Goal: Transaction & Acquisition: Download file/media

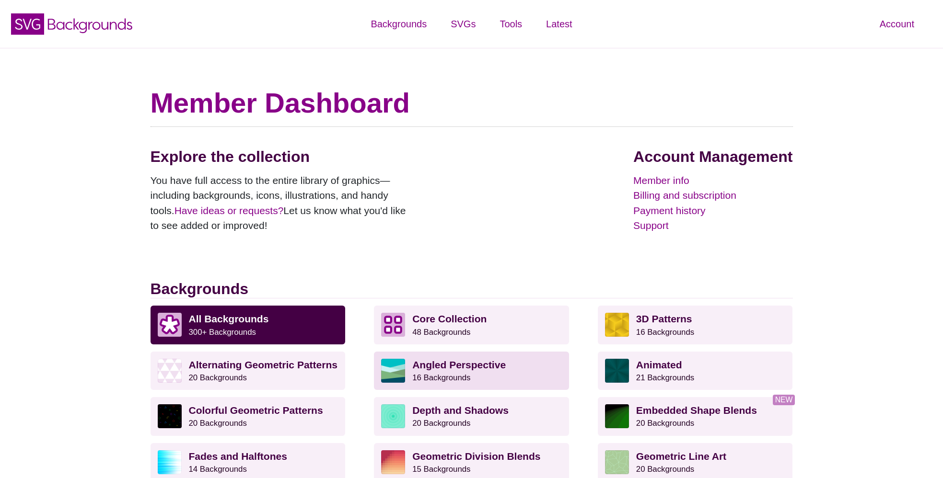
click at [427, 368] on strong "Angled Perspective" at bounding box center [458, 365] width 93 height 11
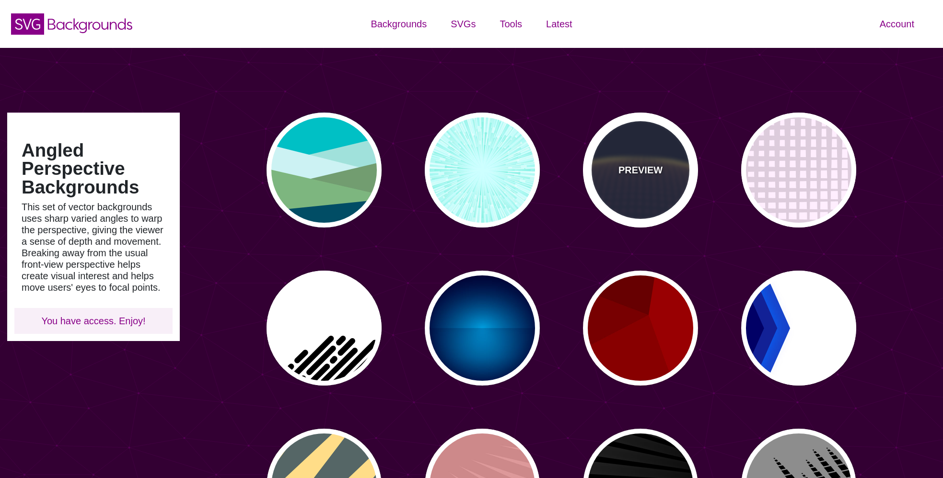
click at [635, 173] on p "PREVIEW" at bounding box center [641, 170] width 44 height 14
type input "#141933"
type input "#FFFF77"
type input "0"
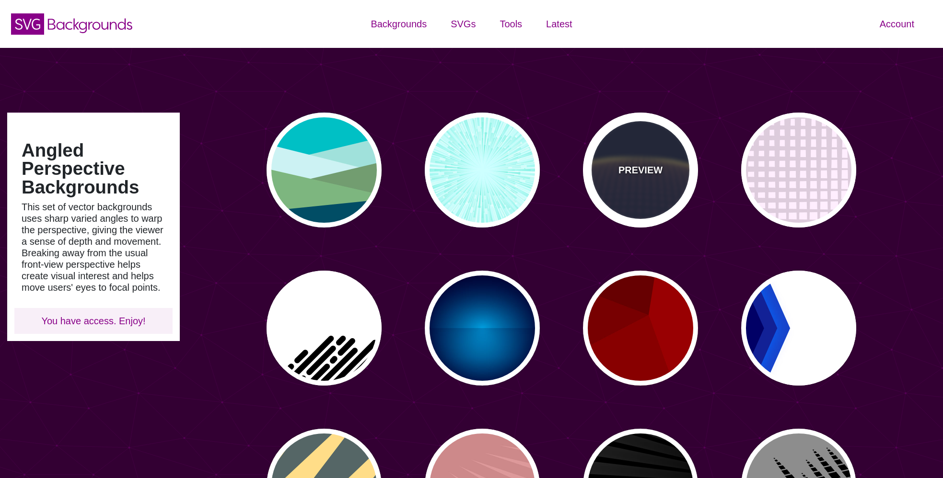
type input "5"
type input "0"
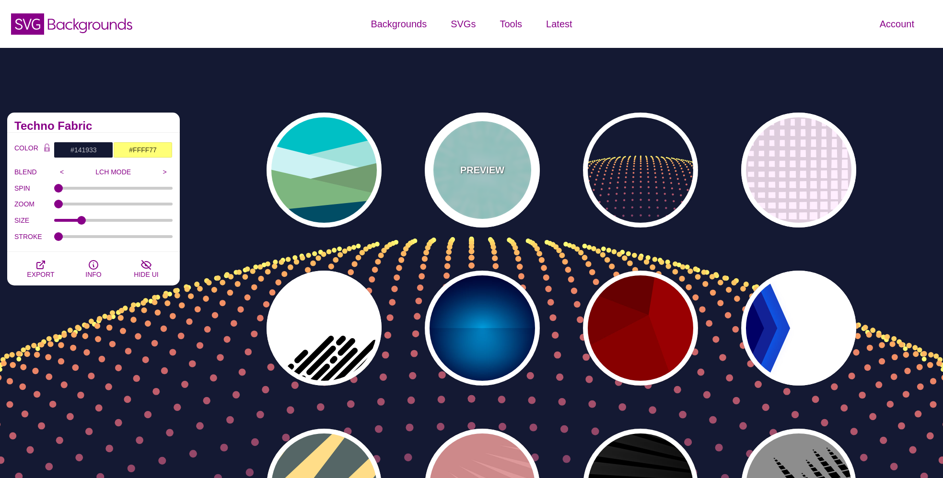
click at [453, 175] on div "PREVIEW" at bounding box center [482, 170] width 115 height 115
type input "#CCFFFF"
type input "#77EEDD"
type input "#FFFFFF"
type input "0"
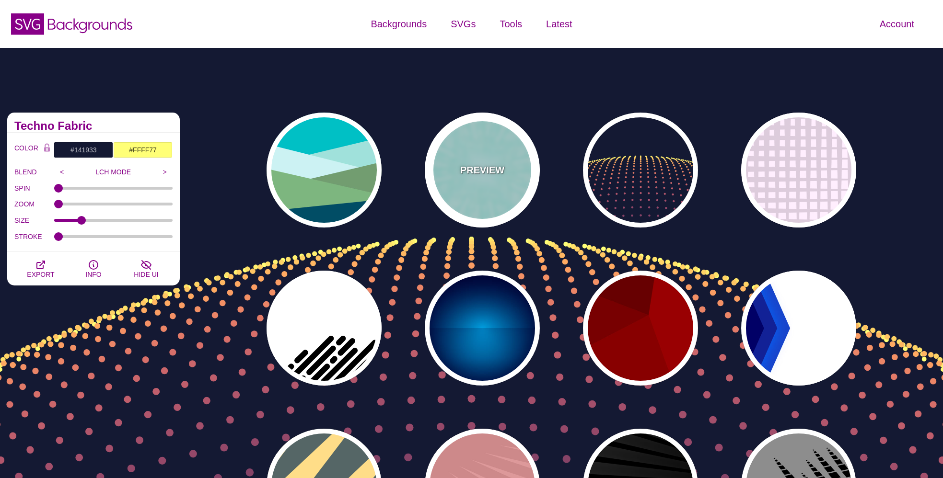
type input "0.5"
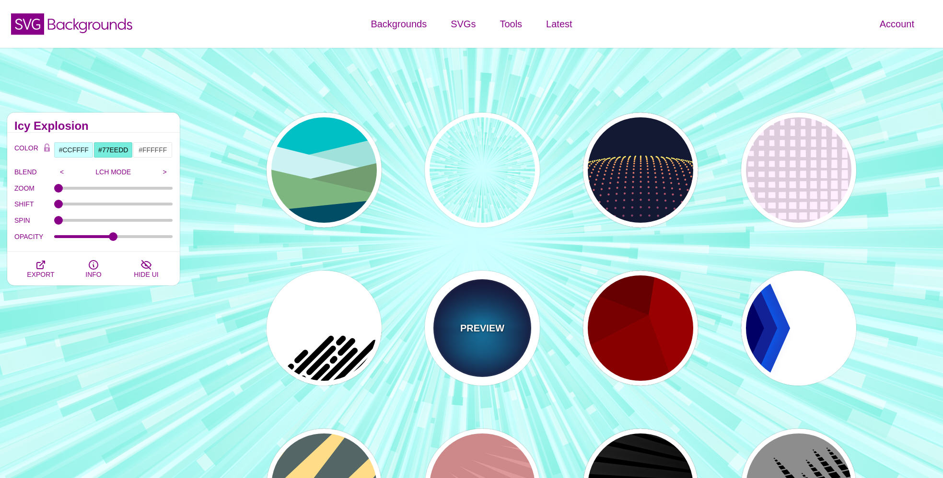
click at [449, 308] on div "PREVIEW" at bounding box center [482, 328] width 115 height 115
type input "#000033"
type input "#00BBFF"
type input "#000033"
type input "2000"
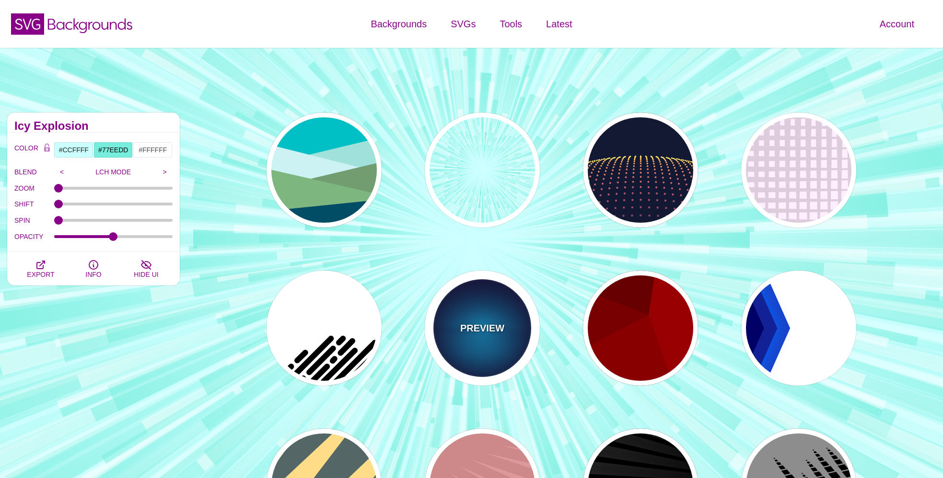
type input "0.5"
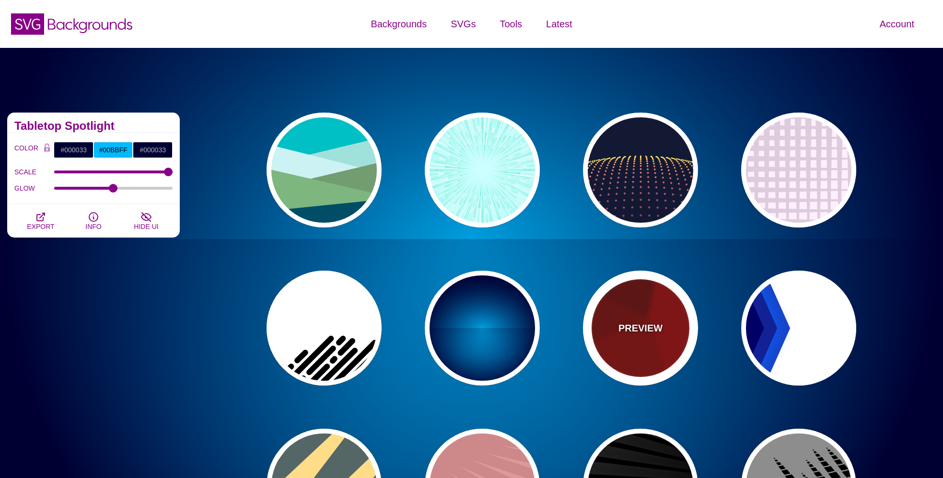
click at [641, 322] on p "PREVIEW" at bounding box center [641, 328] width 44 height 14
type input "#990000"
type input "#660000"
type input "#770000"
type input "#880000"
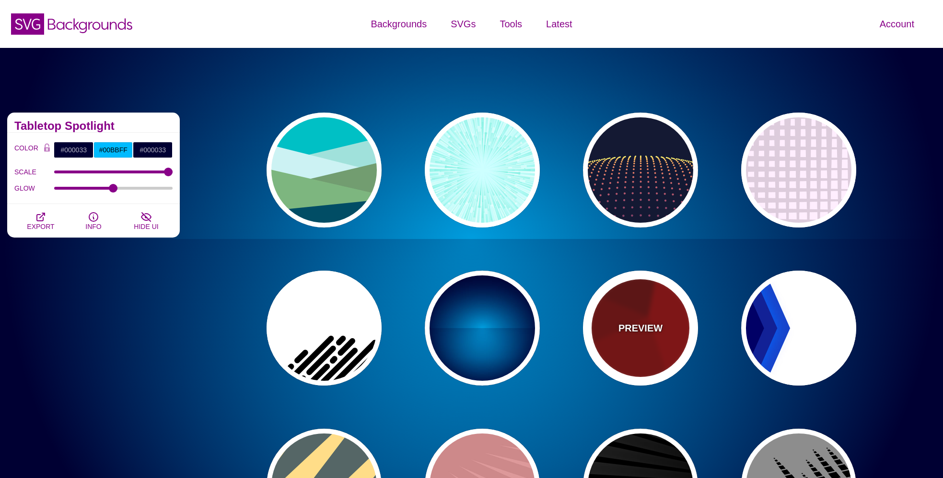
type input "0"
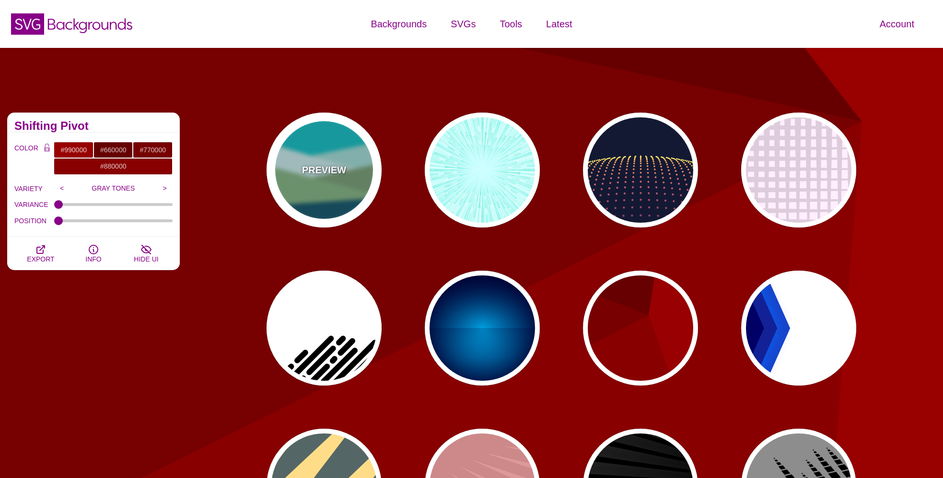
click at [327, 169] on p "PREVIEW" at bounding box center [324, 170] width 44 height 14
type input "#00BFC5"
type input "#A0E2DB"
type input "#CBF2F3"
type input "#719D71"
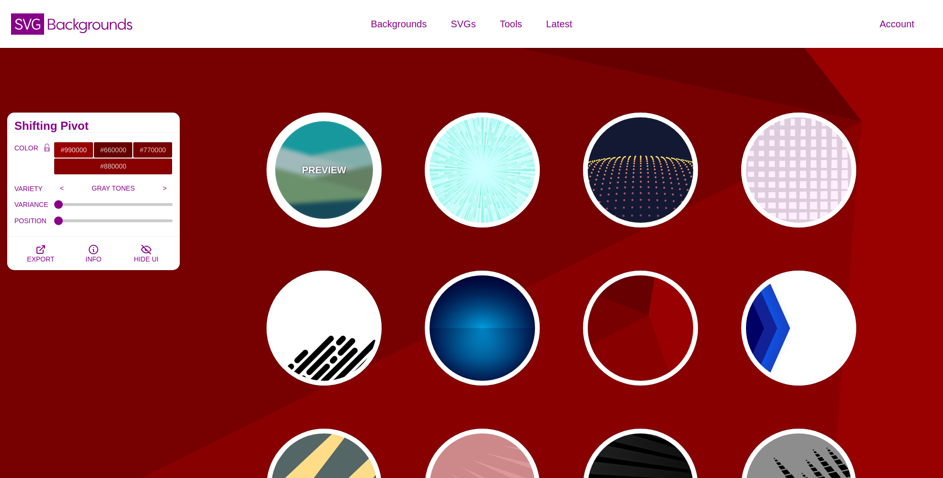
type input "#7EB67E"
type input "#004D66"
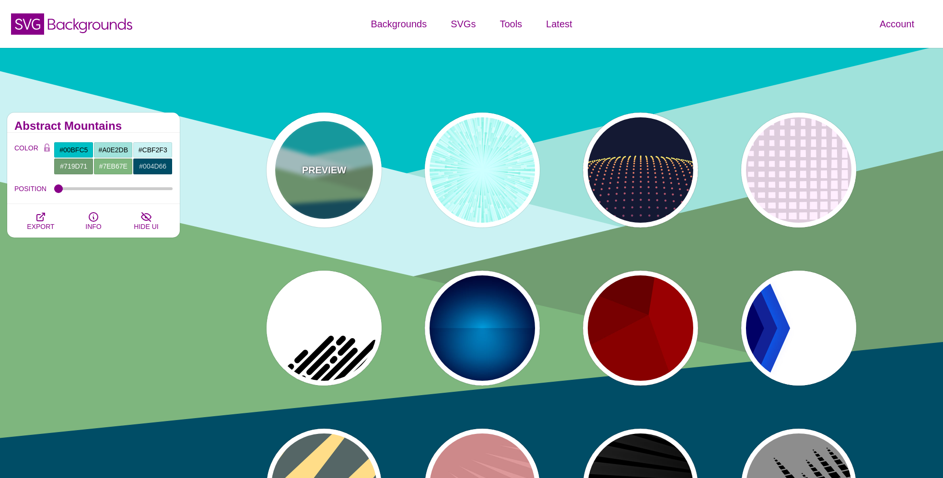
click at [361, 205] on div "PREVIEW" at bounding box center [324, 170] width 115 height 115
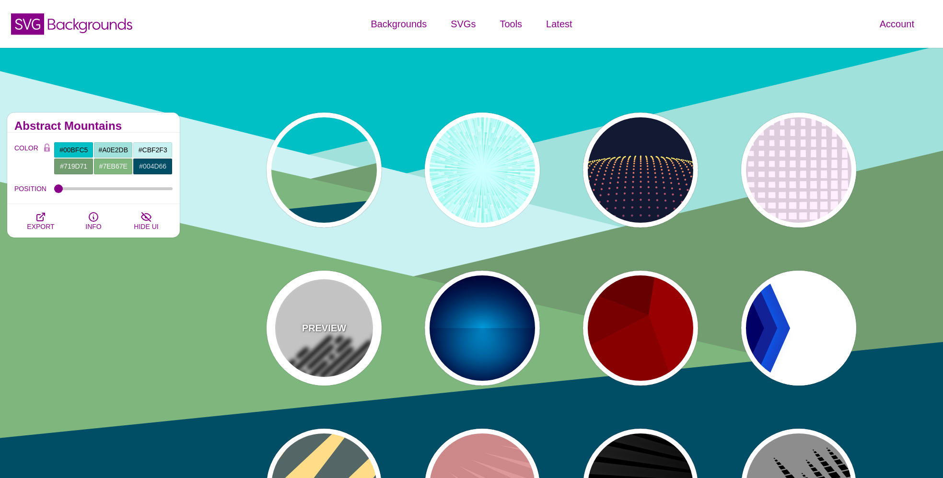
click at [344, 344] on div "PREVIEW" at bounding box center [324, 328] width 115 height 115
type input "#FFFFFF"
type input "#000000"
type input "500"
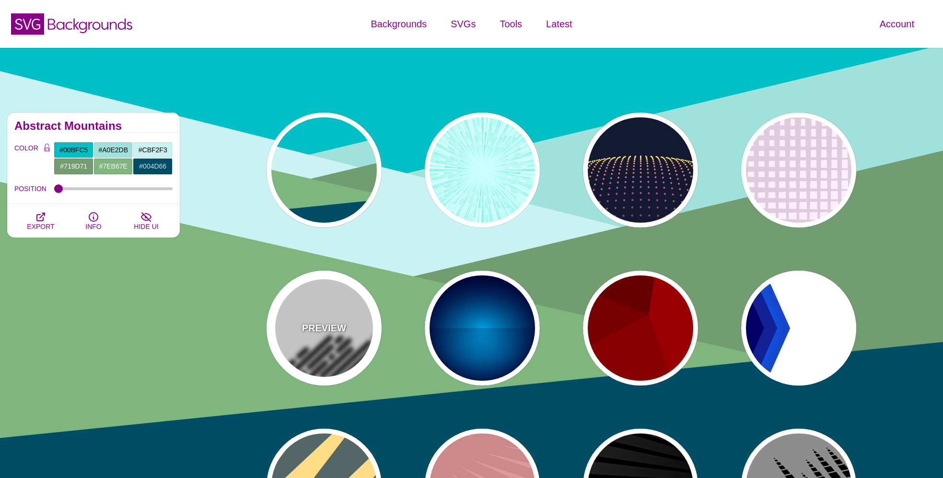
type input "25"
type input "1"
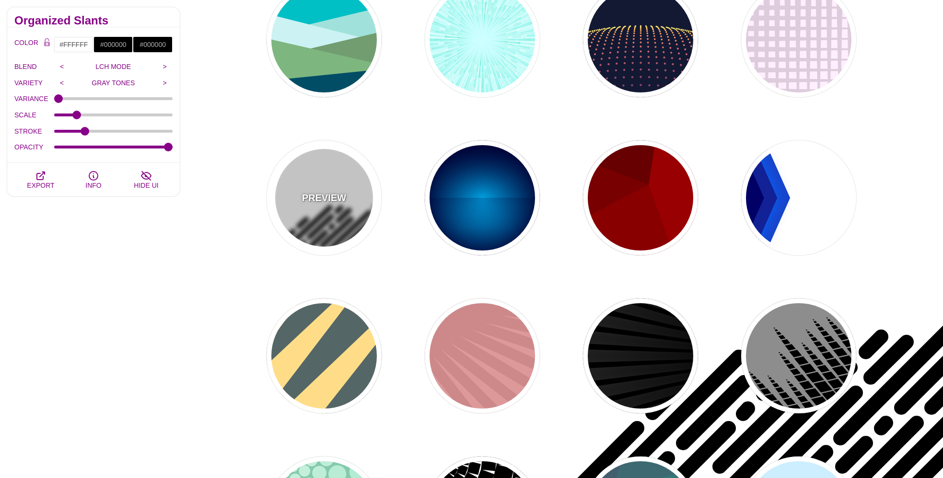
scroll to position [218, 0]
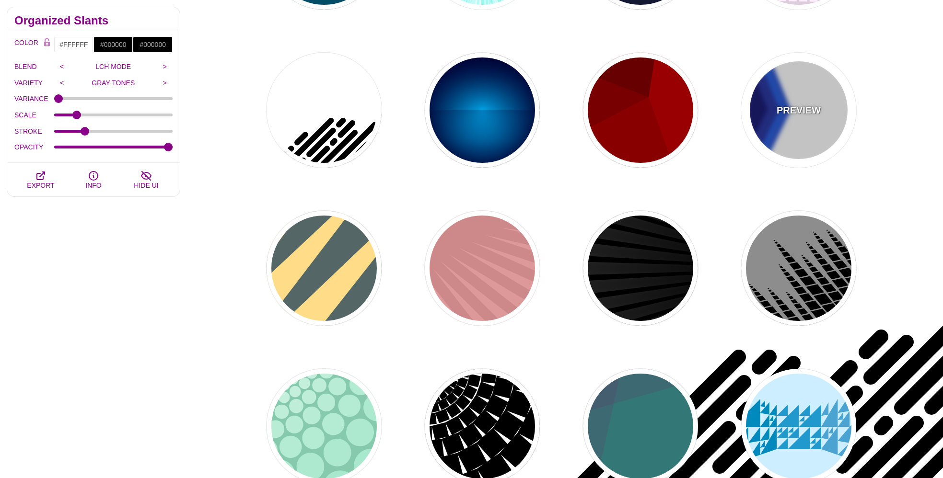
click at [775, 129] on div "PREVIEW" at bounding box center [798, 110] width 115 height 115
type input "#000066"
type input "#0066FF"
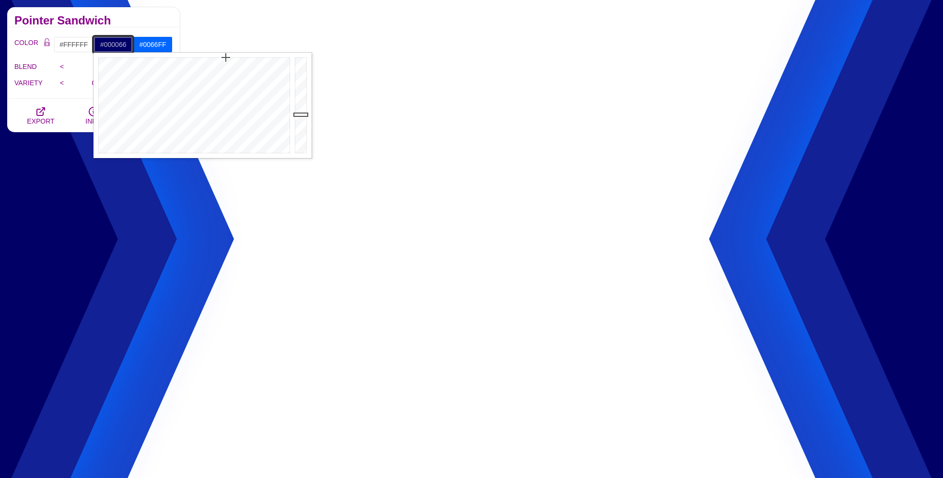
click at [115, 45] on input "#000066" at bounding box center [113, 44] width 40 height 16
type input "#3C4266"
click at [222, 114] on div at bounding box center [192, 105] width 199 height 105
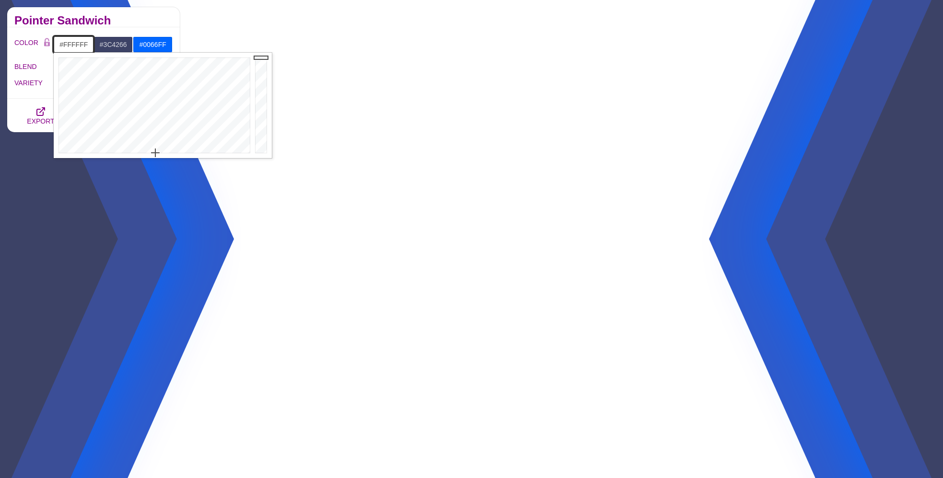
click at [73, 49] on input "#FFFFFF" at bounding box center [74, 44] width 40 height 16
click at [147, 101] on div at bounding box center [153, 105] width 199 height 105
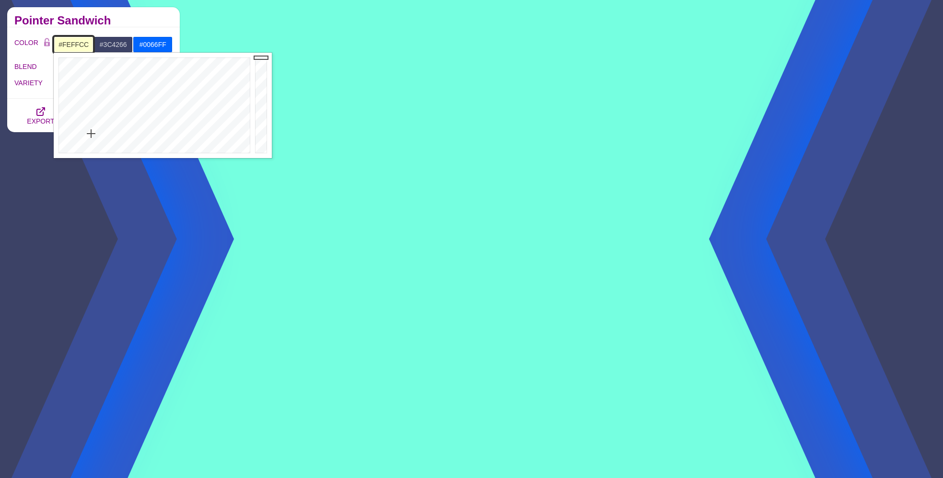
drag, startPoint x: 98, startPoint y: 122, endPoint x: 91, endPoint y: 134, distance: 13.3
click at [91, 134] on div at bounding box center [153, 105] width 199 height 105
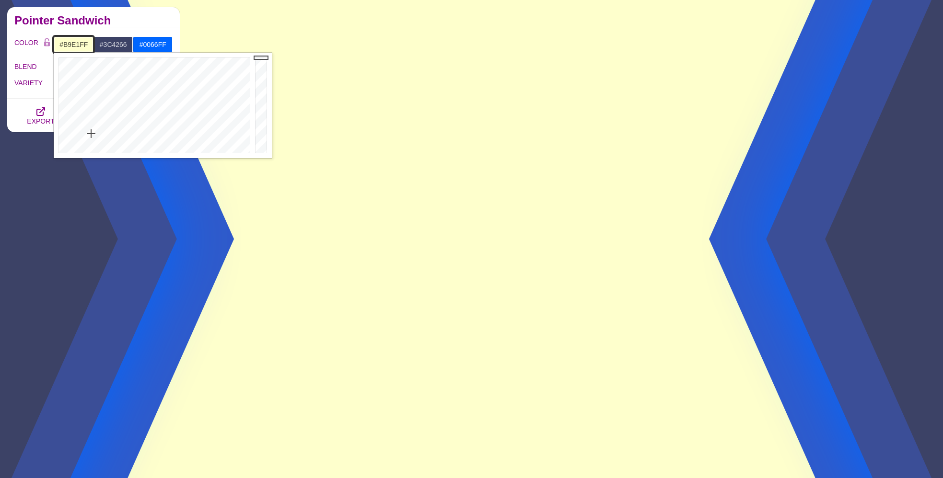
click at [168, 127] on div at bounding box center [153, 105] width 199 height 105
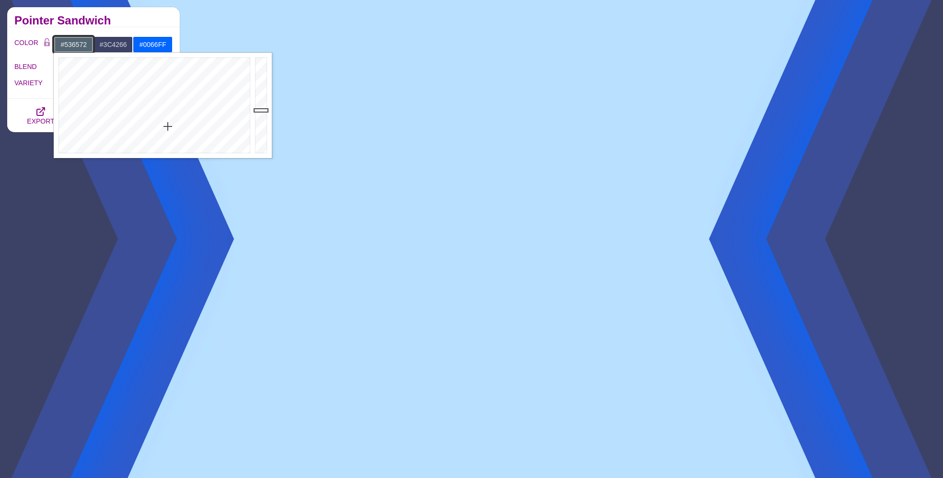
click at [266, 110] on div at bounding box center [262, 105] width 19 height 105
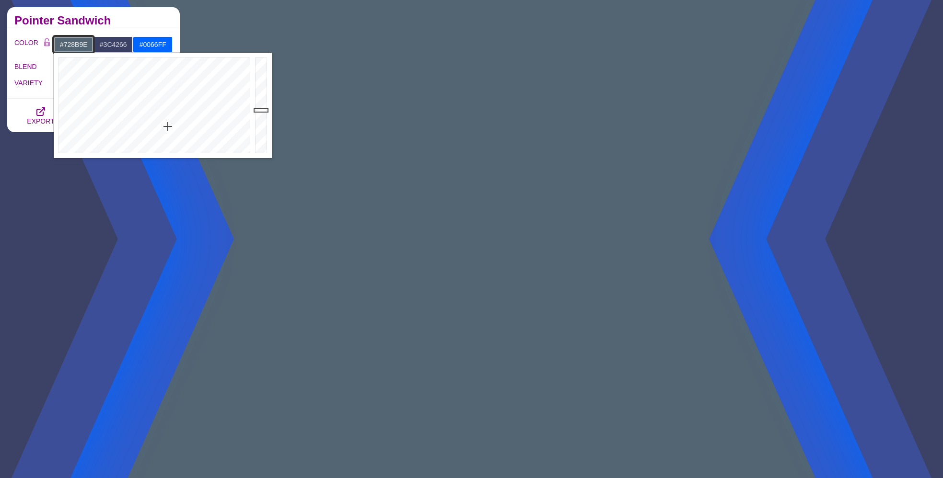
click at [260, 94] on div at bounding box center [262, 105] width 19 height 105
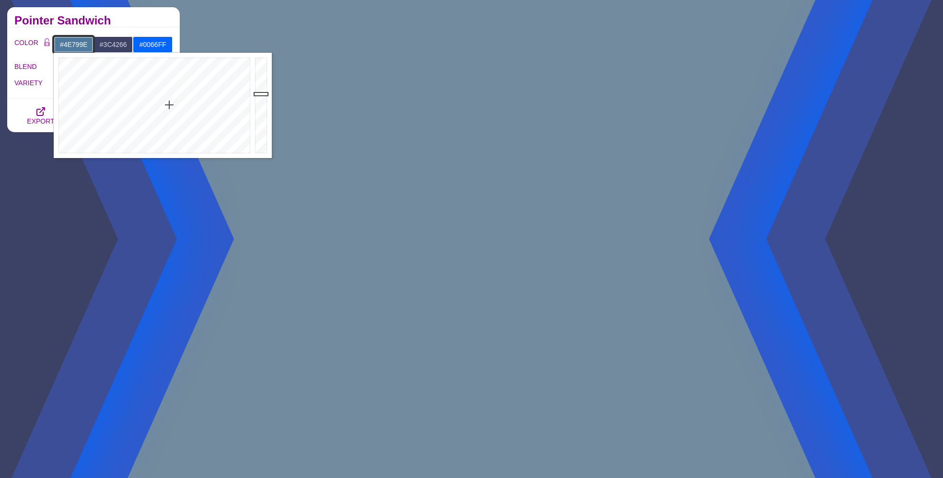
drag, startPoint x: 169, startPoint y: 105, endPoint x: 175, endPoint y: 103, distance: 5.8
click at [169, 105] on div at bounding box center [153, 105] width 199 height 105
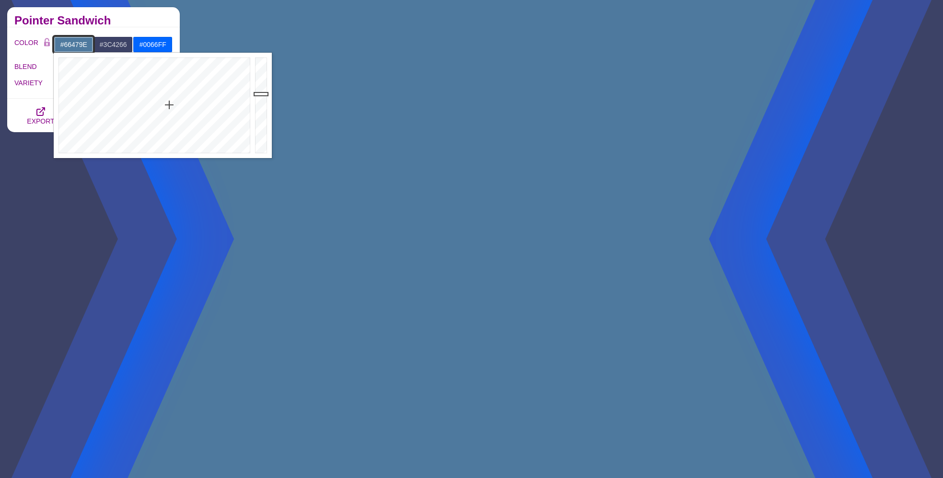
click at [198, 101] on div at bounding box center [153, 105] width 199 height 105
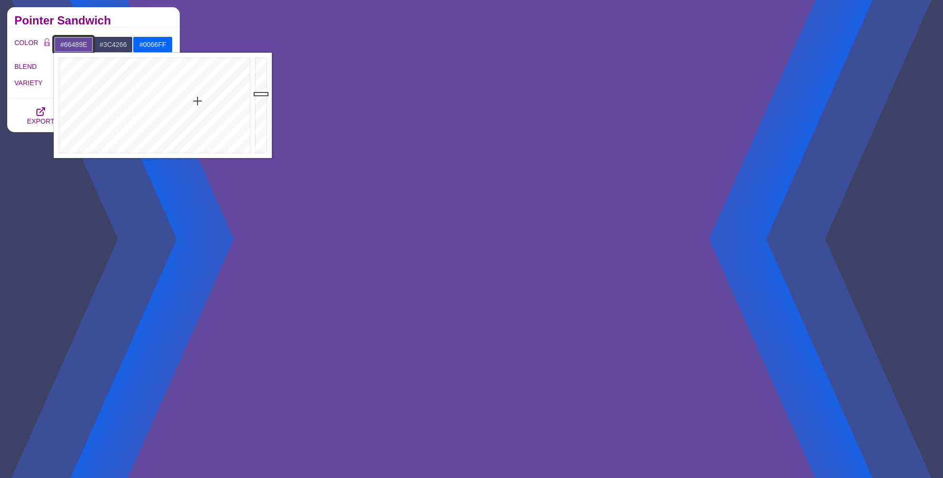
type input "#5D859E"
click at [166, 114] on div at bounding box center [153, 105] width 199 height 105
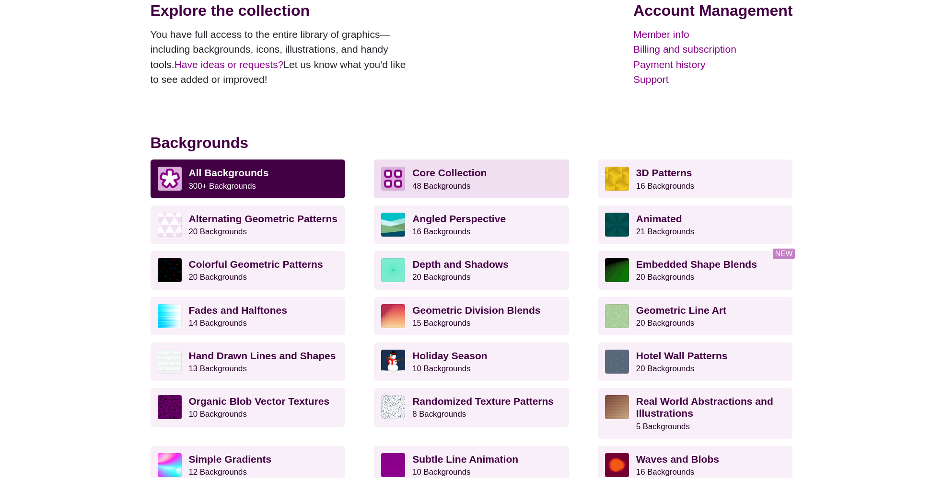
scroll to position [148, 0]
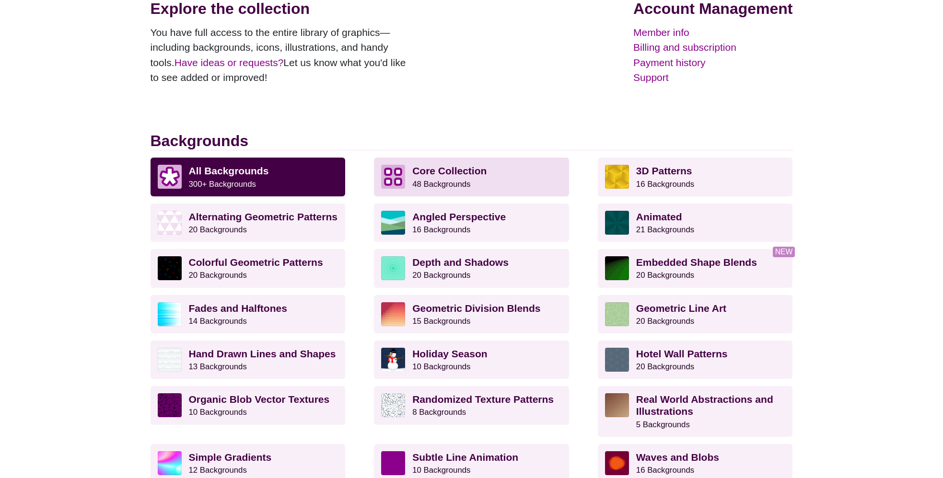
click at [438, 178] on p "Core Collection 48 Backgrounds" at bounding box center [487, 177] width 150 height 24
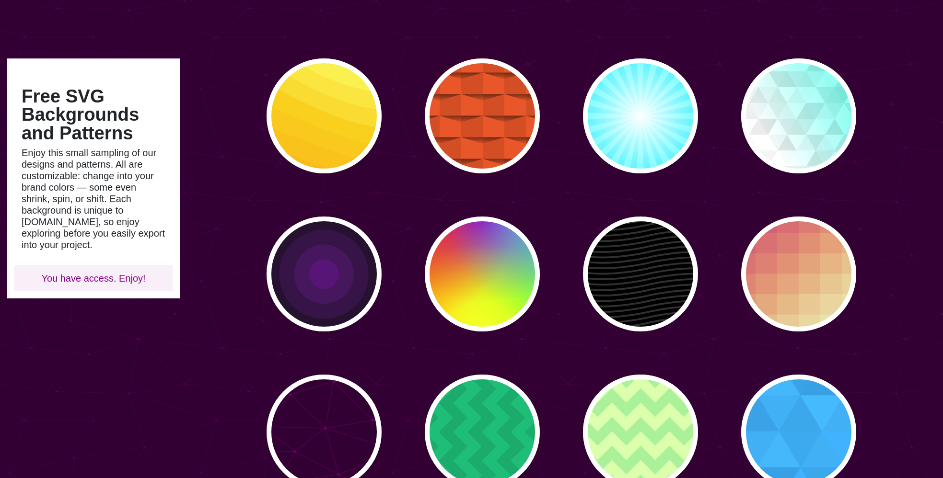
scroll to position [87, 0]
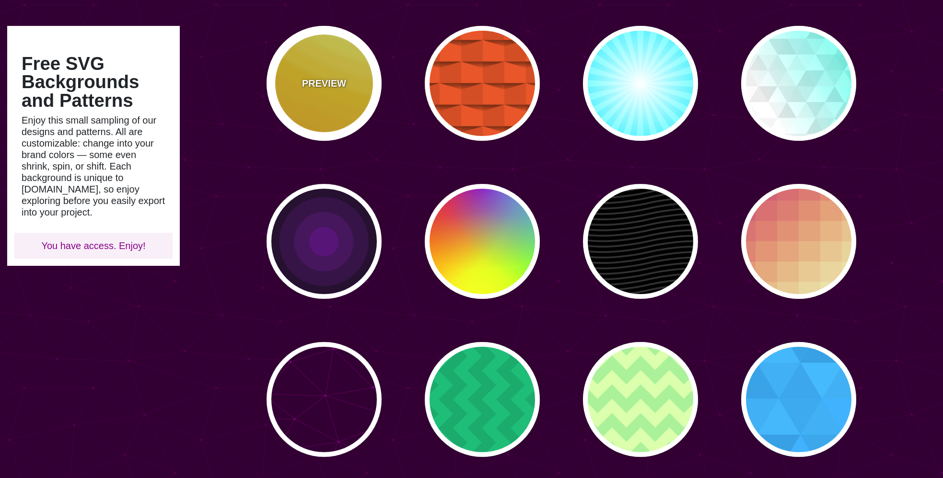
type input "#450057"
type input "#FFFFFF"
click at [358, 112] on div "PREVIEW" at bounding box center [324, 83] width 115 height 115
type input "#FFAA00"
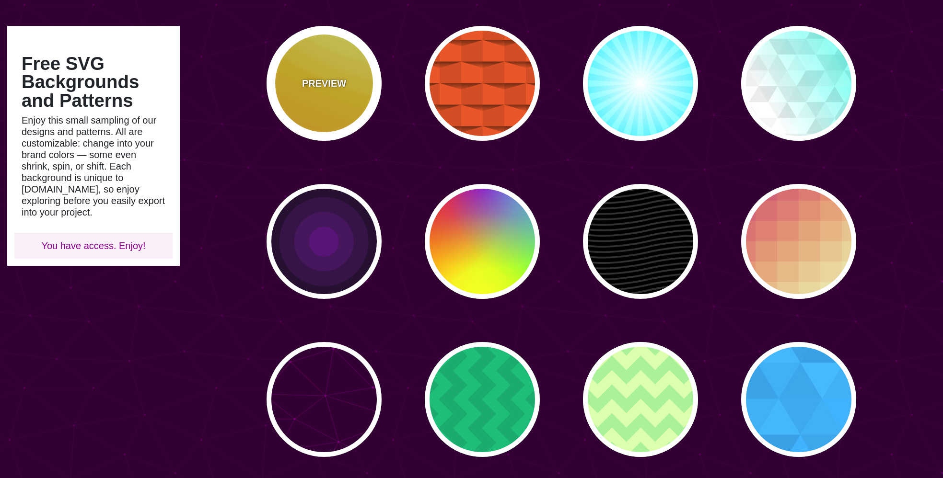
type input "#FFCC00"
type input "#FFFF66"
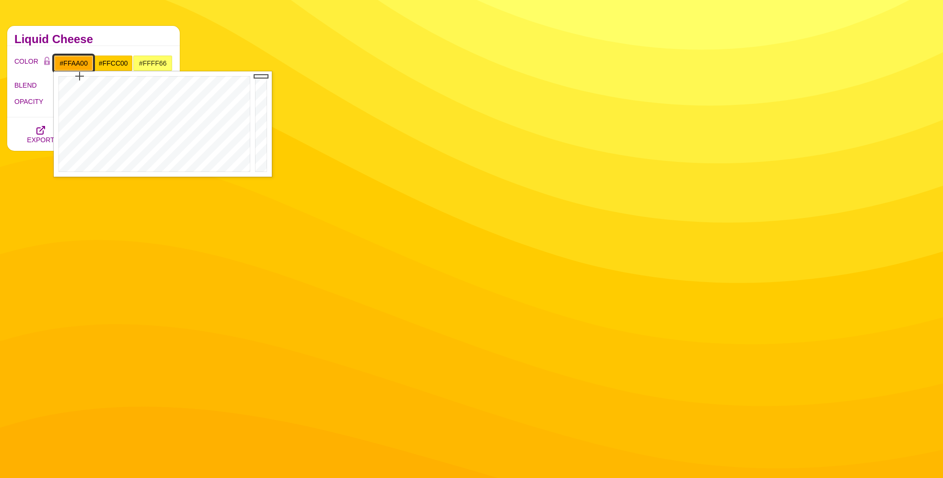
click at [69, 64] on input "#FFAA00" at bounding box center [74, 63] width 40 height 16
click at [187, 124] on div at bounding box center [153, 123] width 199 height 105
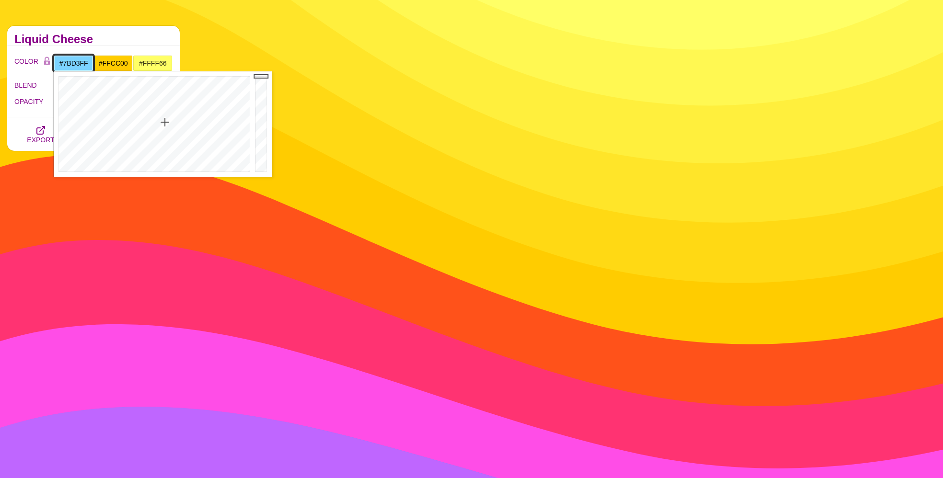
click at [165, 122] on div at bounding box center [153, 123] width 199 height 105
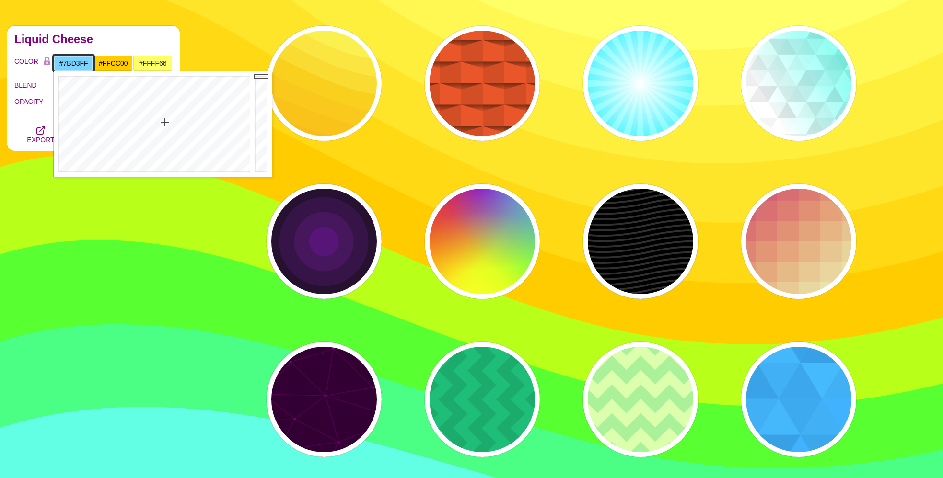
type input "#3F6C83"
click at [259, 123] on div at bounding box center [262, 123] width 19 height 105
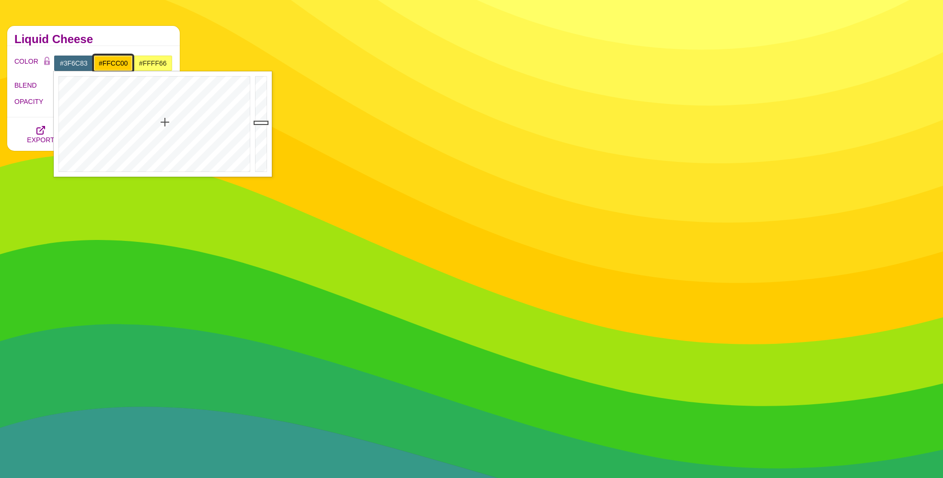
click at [107, 58] on input "#FFCC00" at bounding box center [113, 63] width 40 height 16
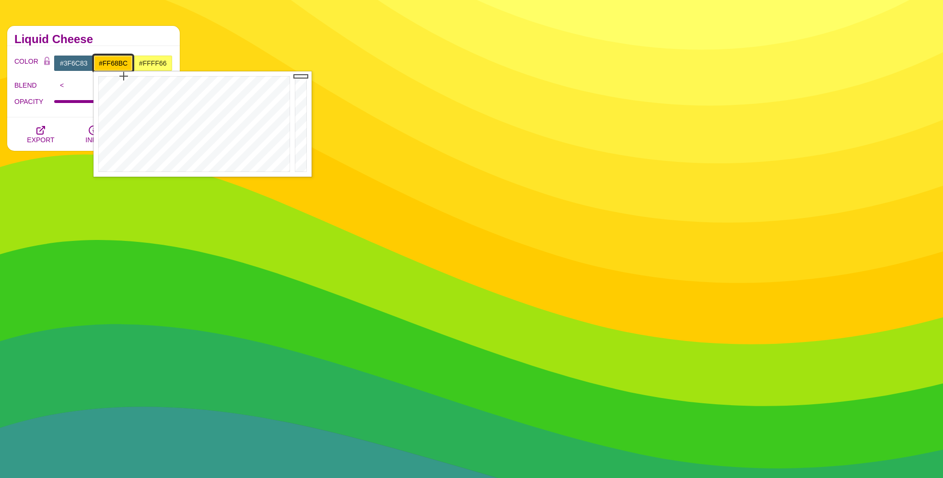
drag, startPoint x: 272, startPoint y: 115, endPoint x: 235, endPoint y: 122, distance: 37.6
click at [272, 115] on div at bounding box center [192, 123] width 199 height 105
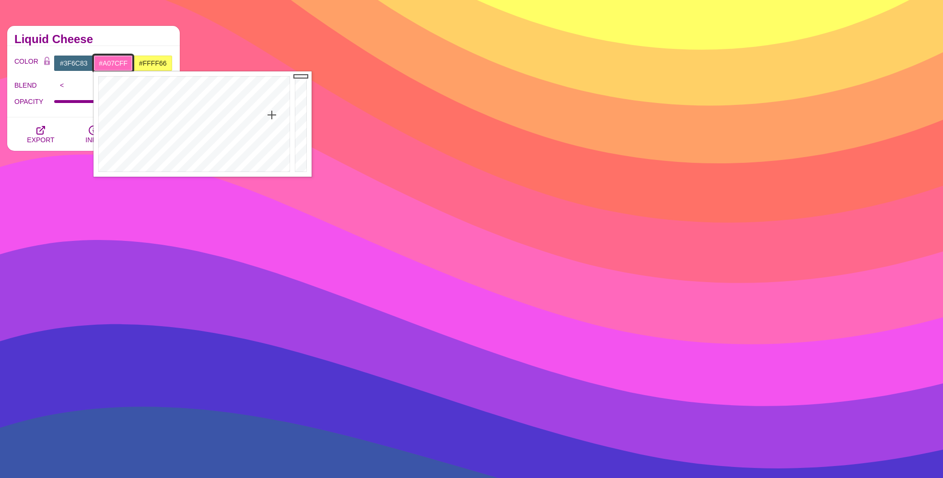
click at [234, 123] on div at bounding box center [192, 123] width 199 height 105
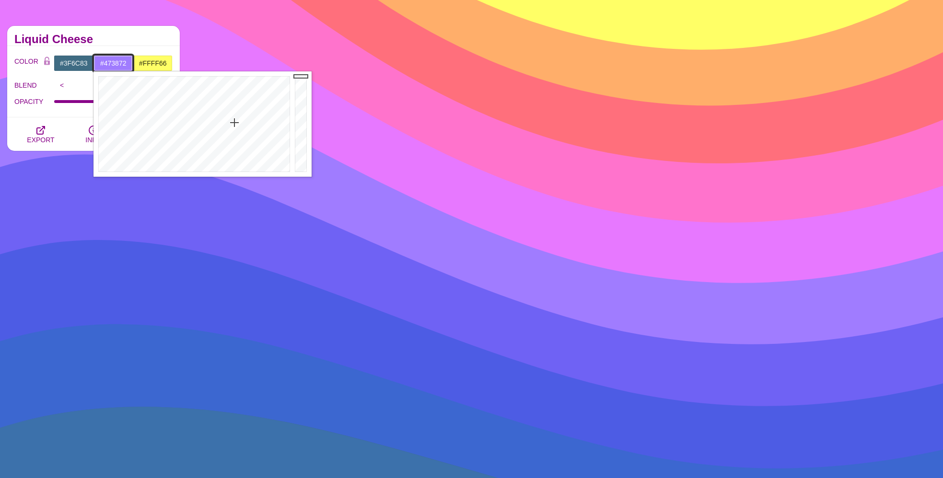
drag, startPoint x: 305, startPoint y: 129, endPoint x: 297, endPoint y: 128, distance: 8.3
click at [305, 129] on div at bounding box center [301, 123] width 19 height 105
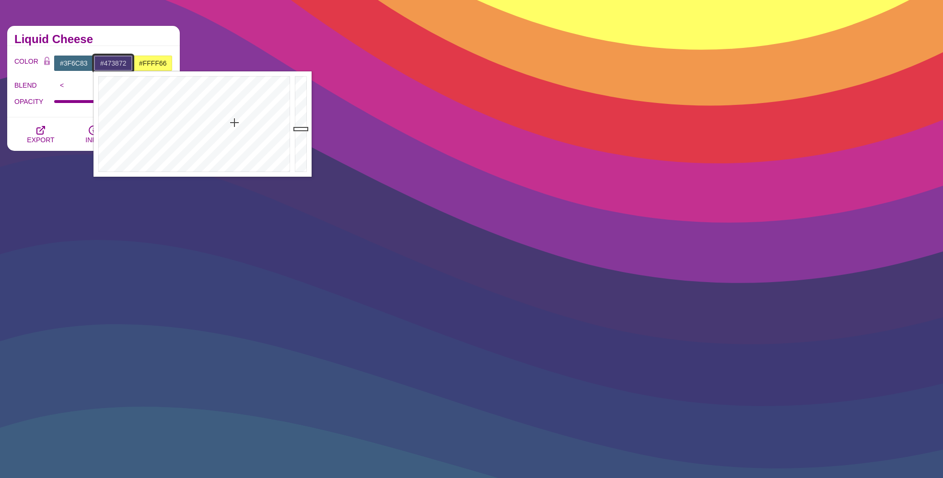
type input "#474772"
click at [226, 136] on div at bounding box center [192, 123] width 199 height 105
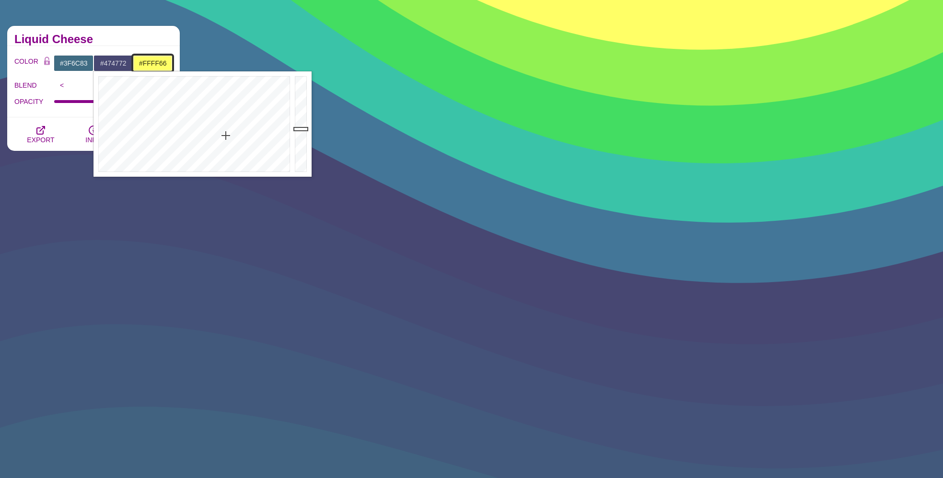
click at [154, 60] on input "#FFFF66" at bounding box center [153, 63] width 40 height 16
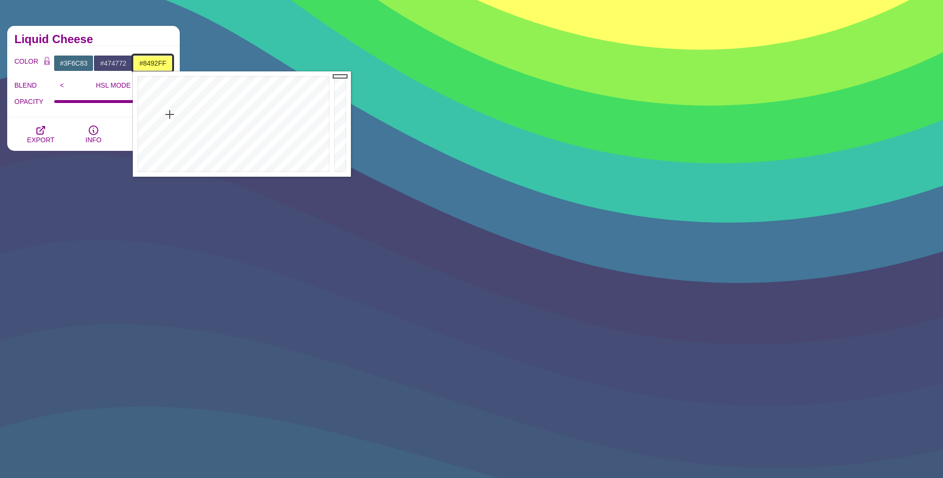
drag, startPoint x: 262, startPoint y: 126, endPoint x: 266, endPoint y: 131, distance: 6.5
click at [262, 126] on div at bounding box center [232, 123] width 199 height 105
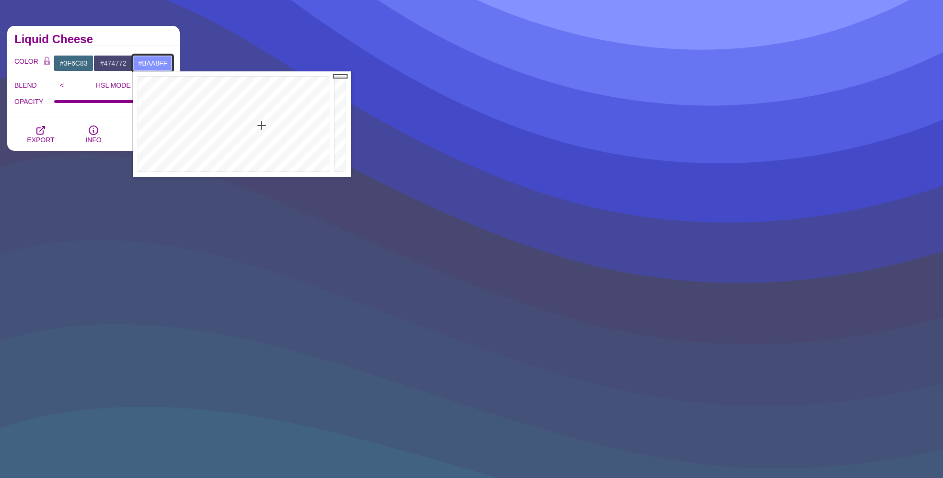
click at [272, 139] on div at bounding box center [232, 123] width 199 height 105
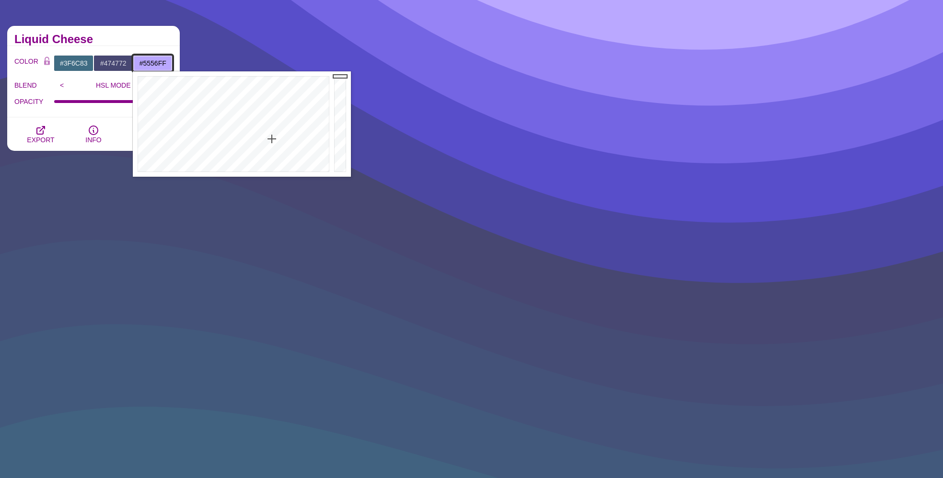
click at [265, 108] on div at bounding box center [232, 123] width 199 height 105
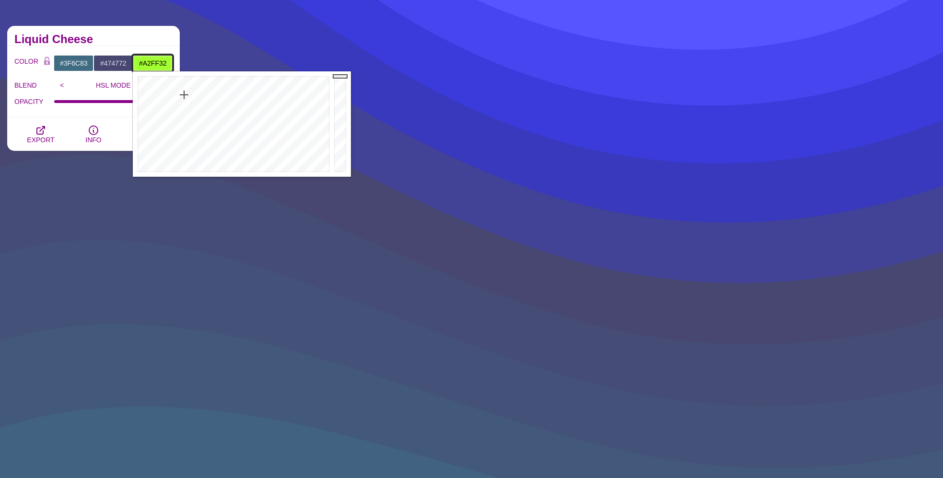
drag, startPoint x: 231, startPoint y: 103, endPoint x: 197, endPoint y: 104, distance: 34.1
click at [184, 95] on div at bounding box center [232, 123] width 199 height 105
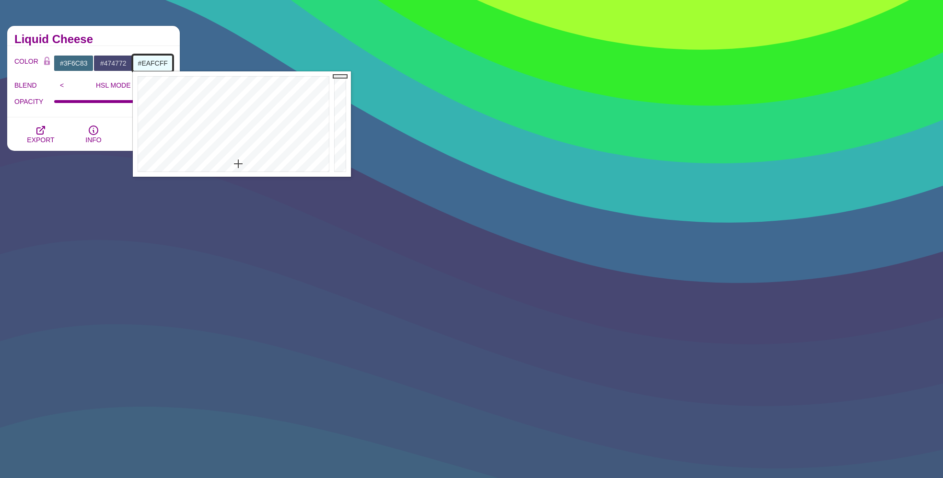
click at [238, 164] on div at bounding box center [232, 123] width 199 height 105
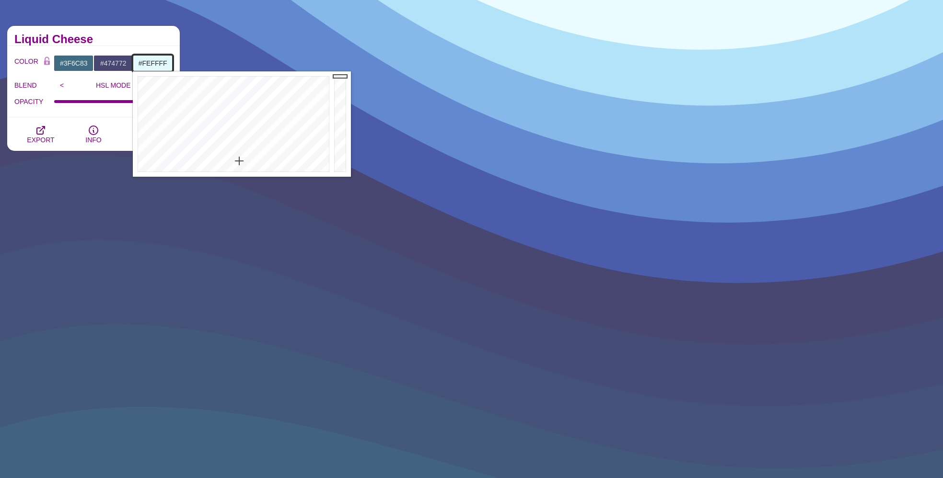
type input "#FFFFFF"
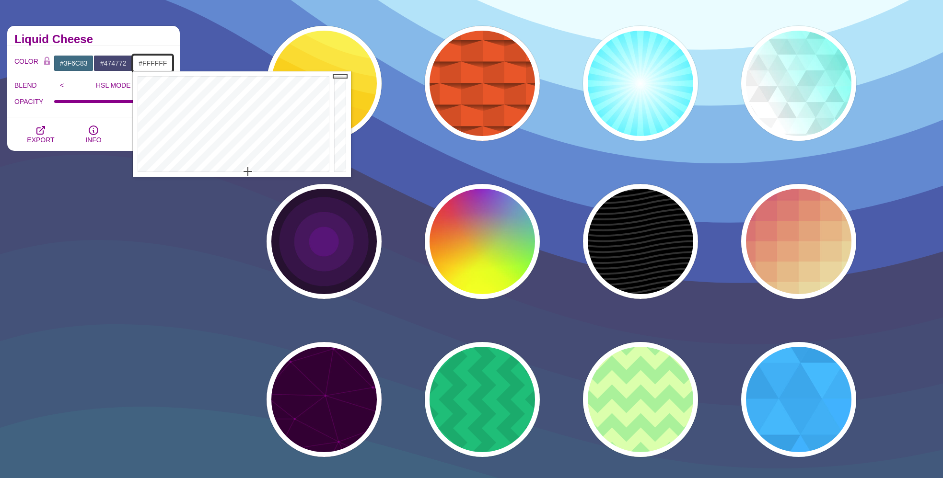
drag, startPoint x: 239, startPoint y: 161, endPoint x: 255, endPoint y: 198, distance: 40.4
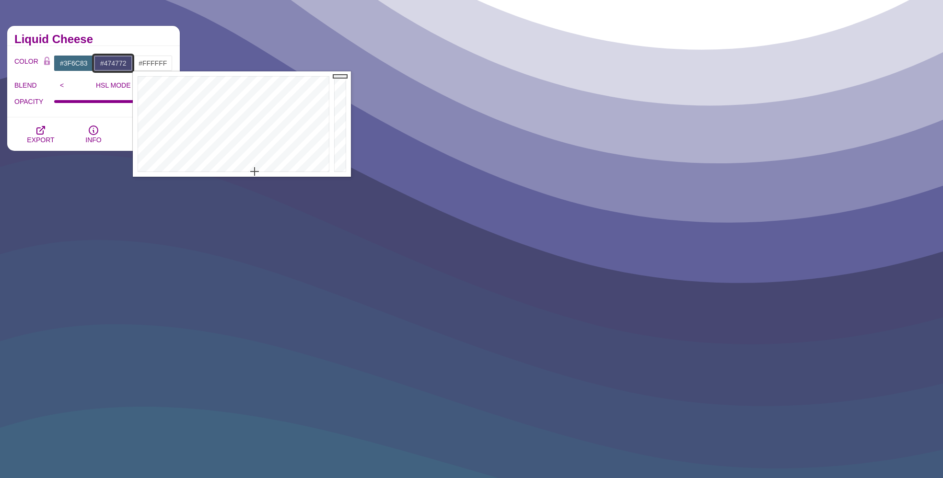
click at [113, 63] on input "#474772" at bounding box center [113, 63] width 40 height 16
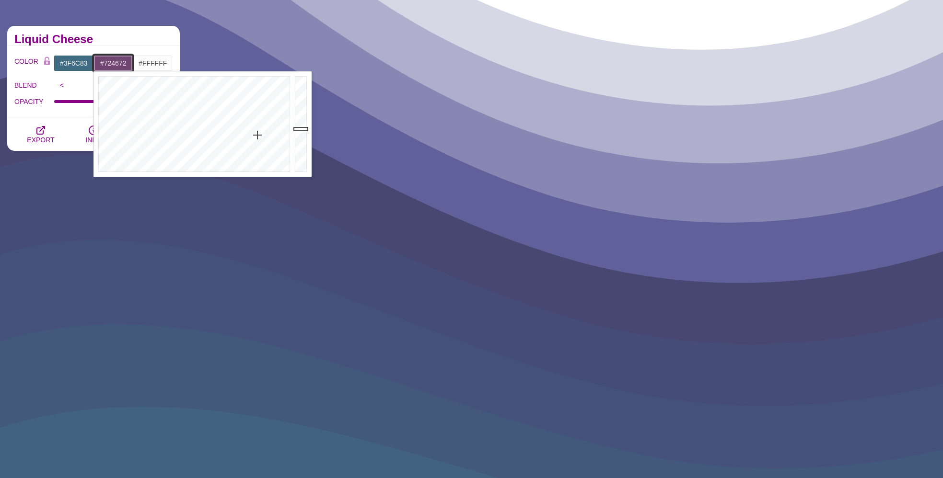
click at [257, 135] on div at bounding box center [192, 123] width 199 height 105
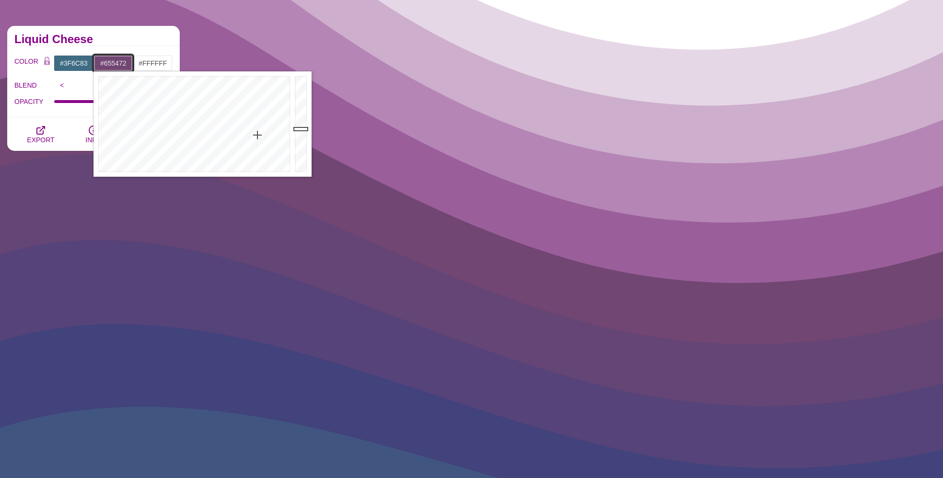
click at [244, 147] on div at bounding box center [192, 123] width 199 height 105
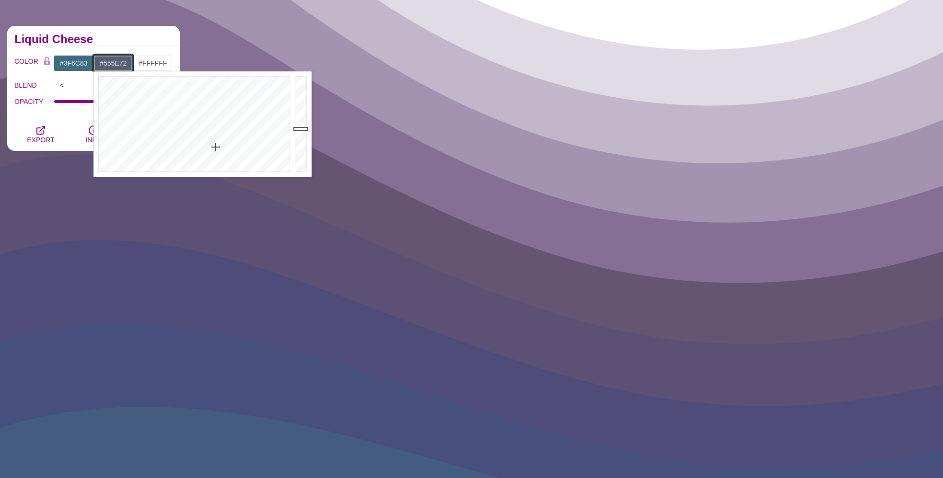
click at [216, 147] on div at bounding box center [192, 123] width 199 height 105
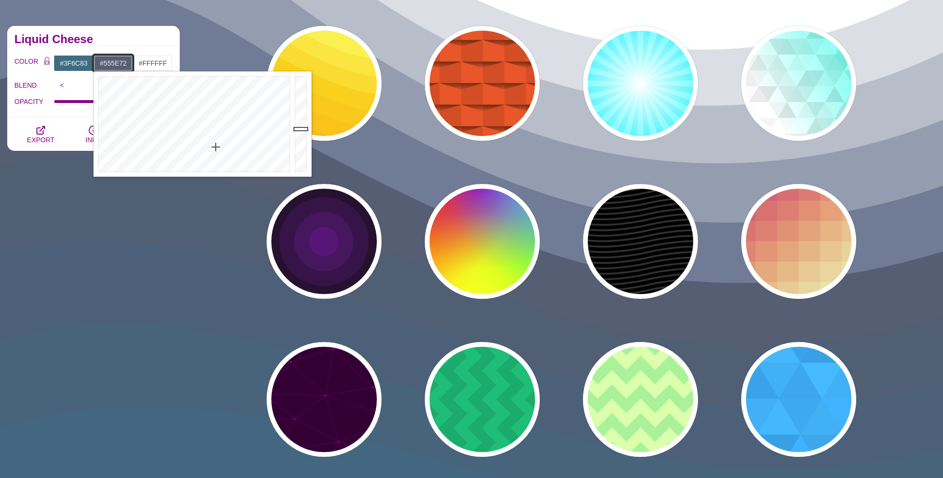
type input "#7F8DAA"
click at [300, 108] on div at bounding box center [301, 123] width 19 height 105
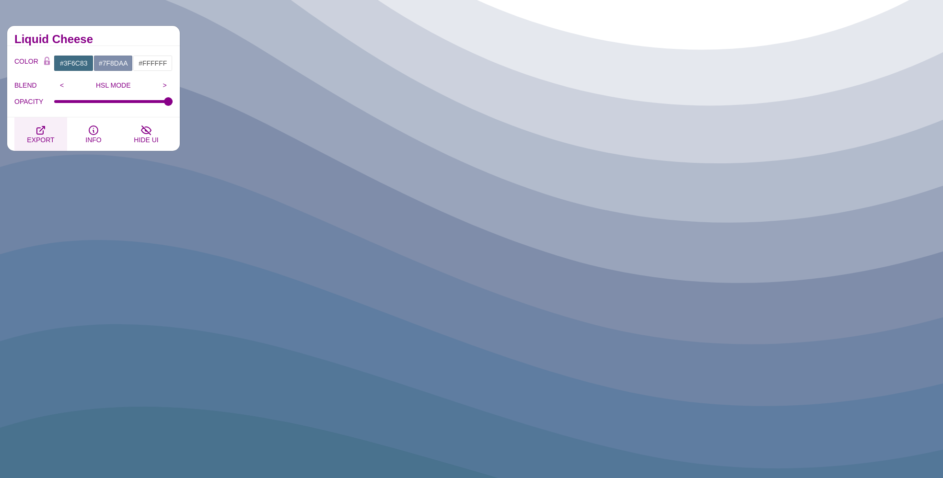
drag, startPoint x: 54, startPoint y: 108, endPoint x: 56, endPoint y: 118, distance: 10.2
click at [54, 108] on div "OPACITY" at bounding box center [93, 101] width 158 height 16
click at [46, 132] on icon "button" at bounding box center [41, 131] width 12 height 12
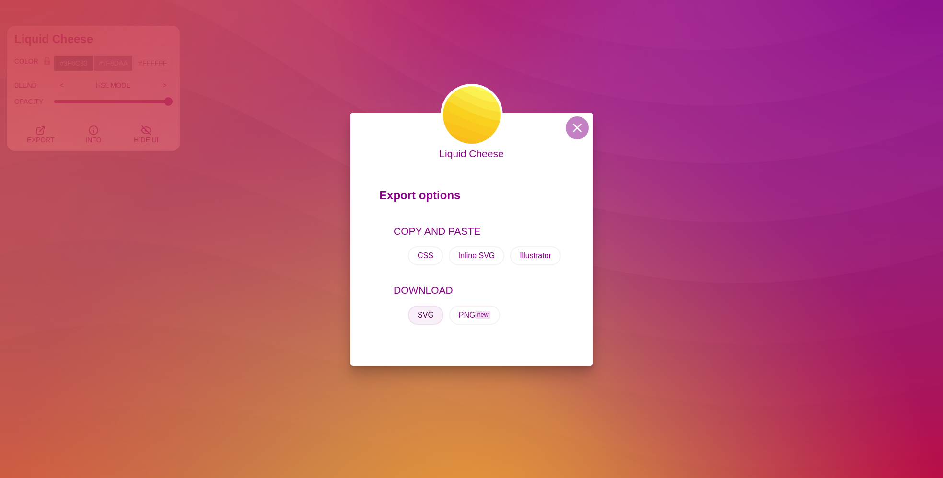
drag, startPoint x: 427, startPoint y: 316, endPoint x: 422, endPoint y: 315, distance: 4.9
click at [427, 316] on button "SVG" at bounding box center [425, 315] width 35 height 19
